Goal: Find specific page/section: Find specific page/section

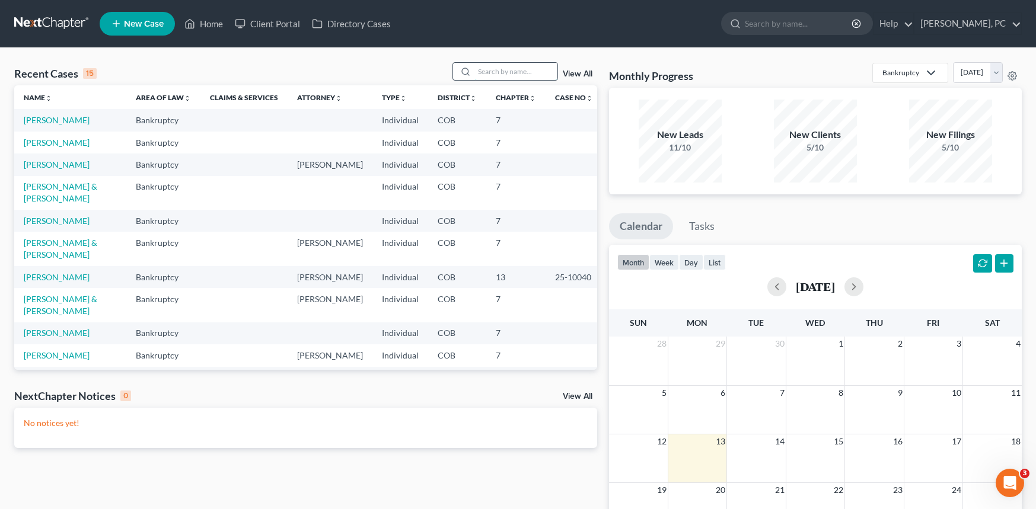
click at [507, 73] on input "search" at bounding box center [515, 71] width 83 height 17
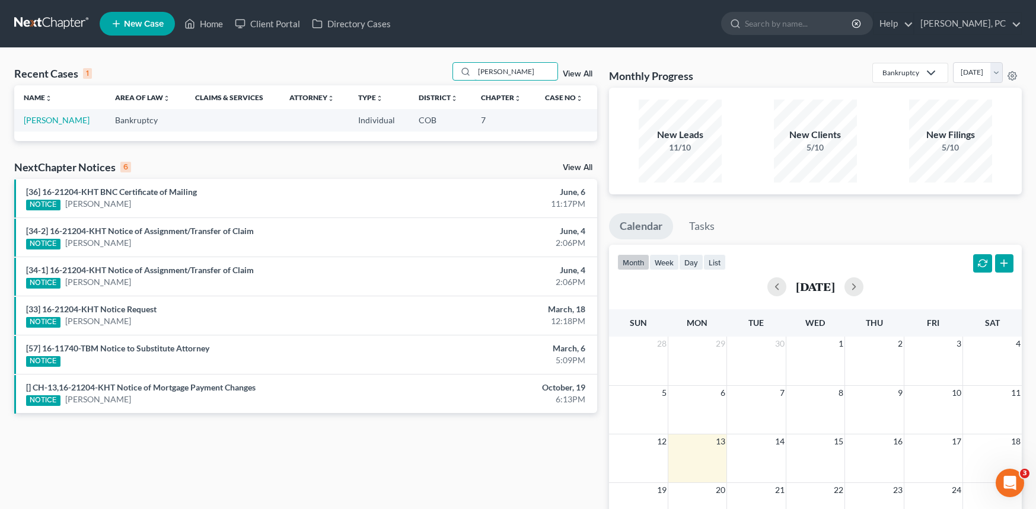
type input "[PERSON_NAME]"
click at [574, 76] on link "View All" at bounding box center [578, 74] width 30 height 8
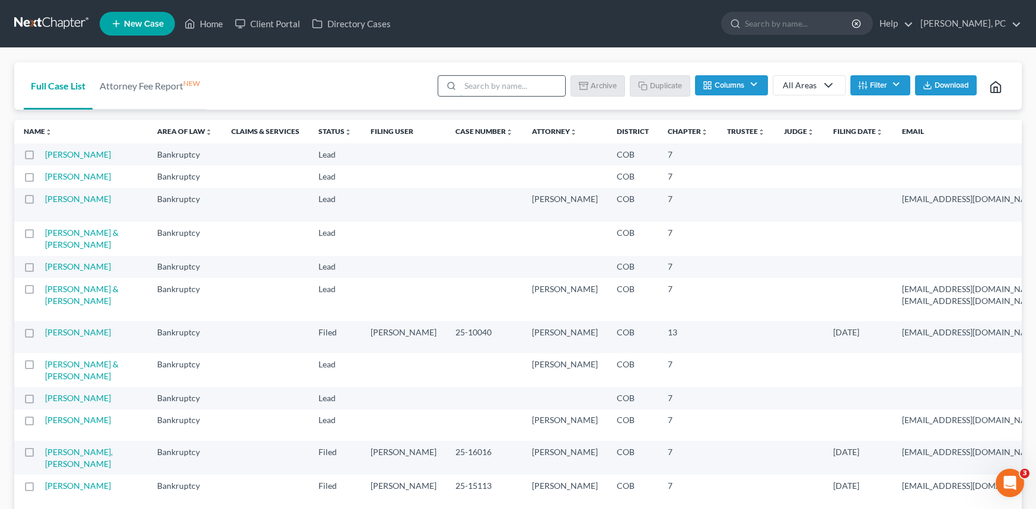
click at [472, 84] on input "search" at bounding box center [512, 86] width 105 height 20
click at [658, 187] on td "7" at bounding box center [687, 176] width 59 height 22
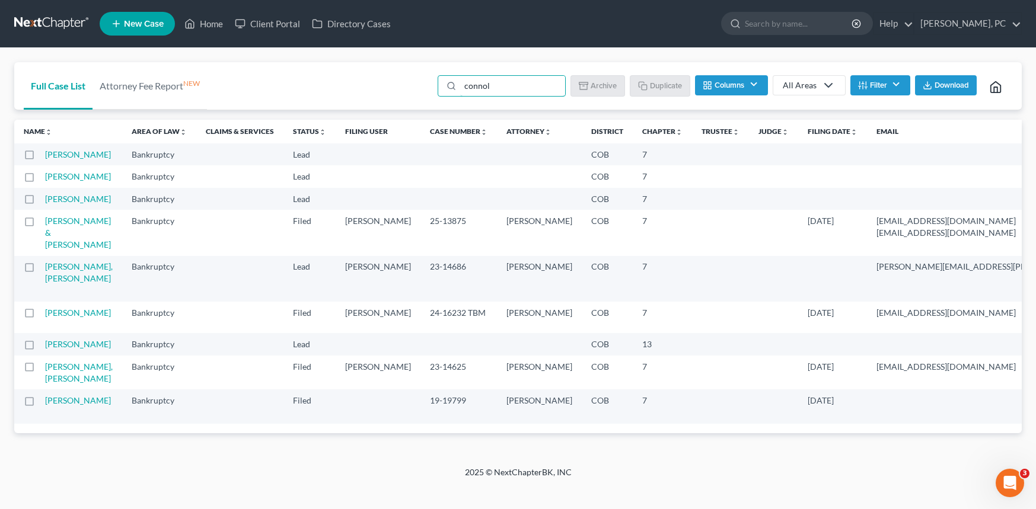
type input "[PERSON_NAME]"
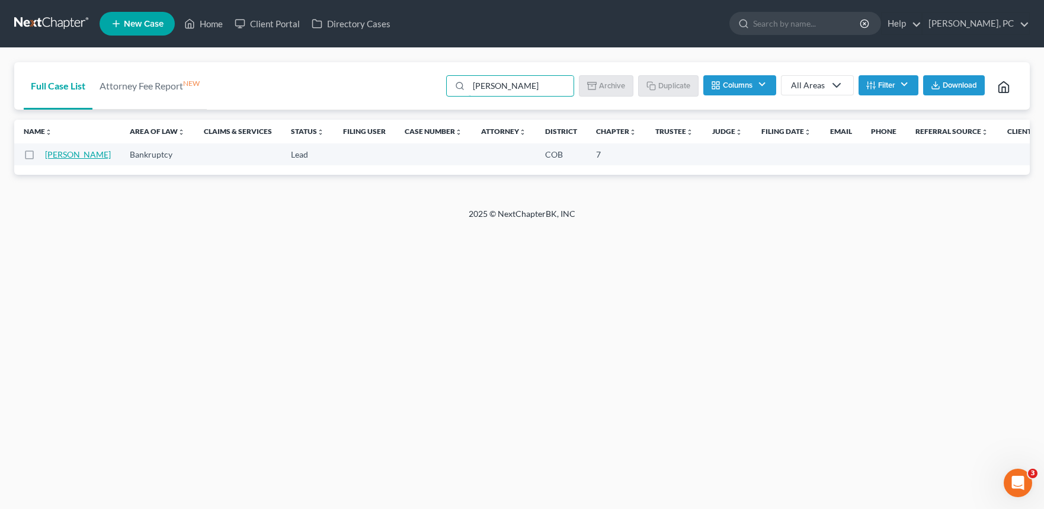
click at [57, 157] on link "[PERSON_NAME]" at bounding box center [78, 154] width 66 height 10
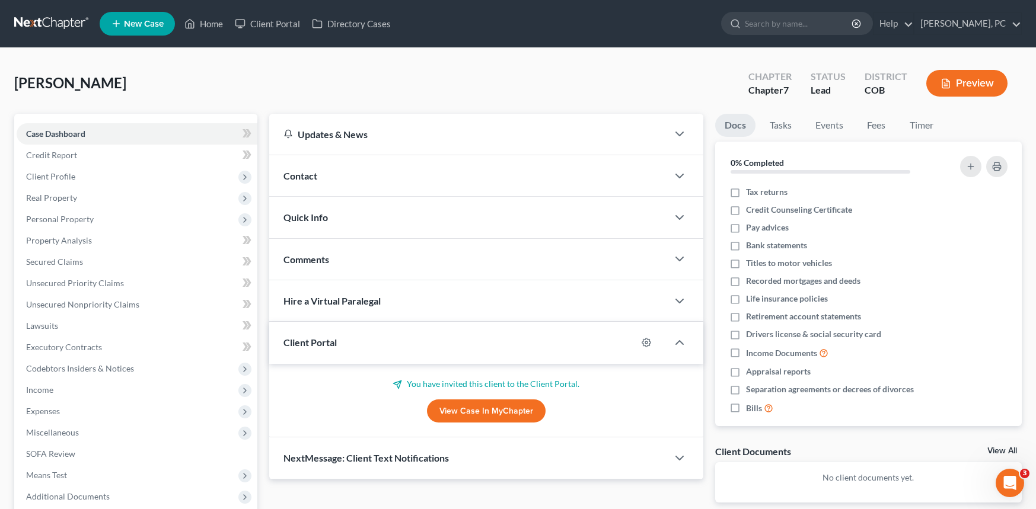
click at [473, 411] on link "View Case in MyChapter" at bounding box center [486, 412] width 119 height 24
